Goal: Submit feedback/report problem

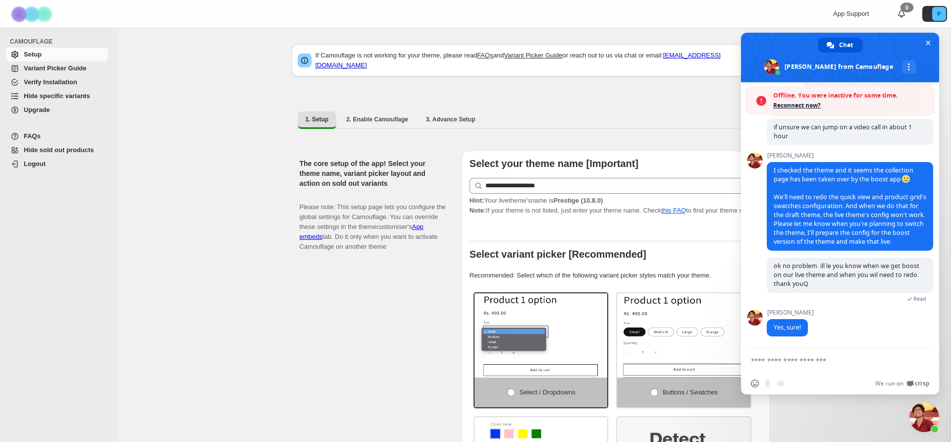
scroll to position [394, 0]
